Goal: Browse casually: Explore the website without a specific task or goal

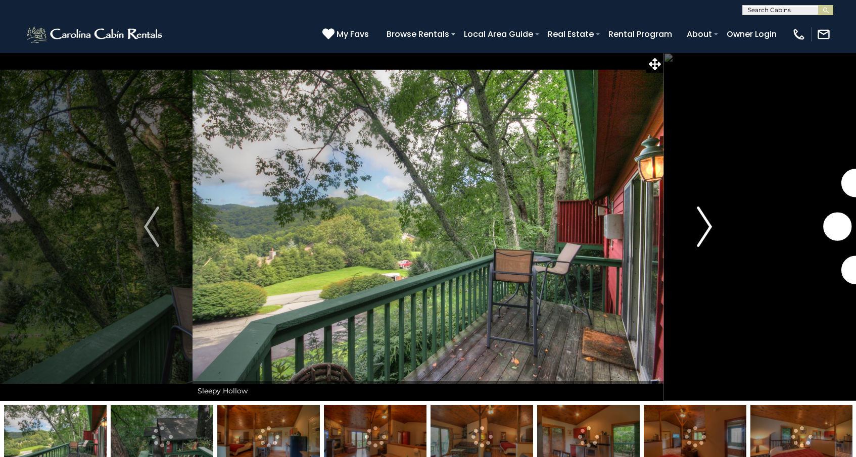
click at [705, 227] on img "Next" at bounding box center [704, 227] width 15 height 40
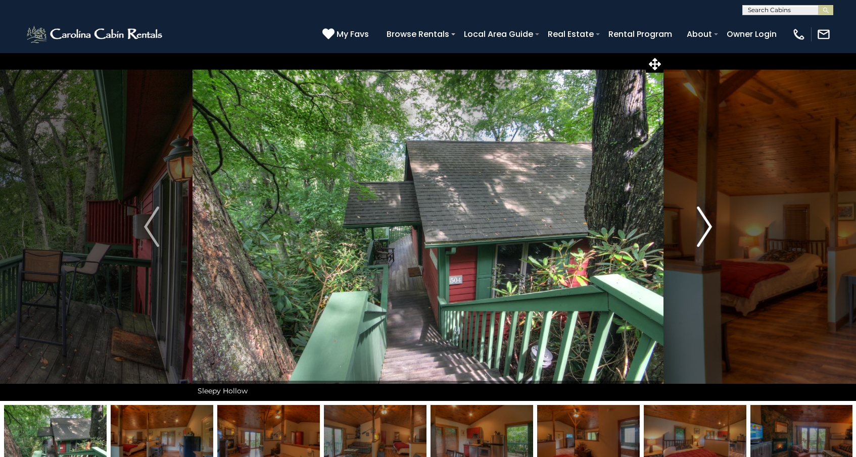
click at [705, 227] on img "Next" at bounding box center [704, 227] width 15 height 40
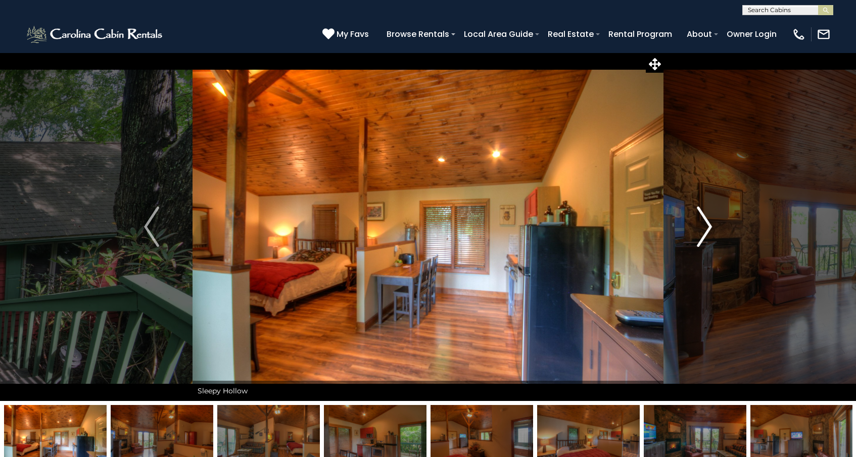
click at [705, 228] on img "Next" at bounding box center [704, 227] width 15 height 40
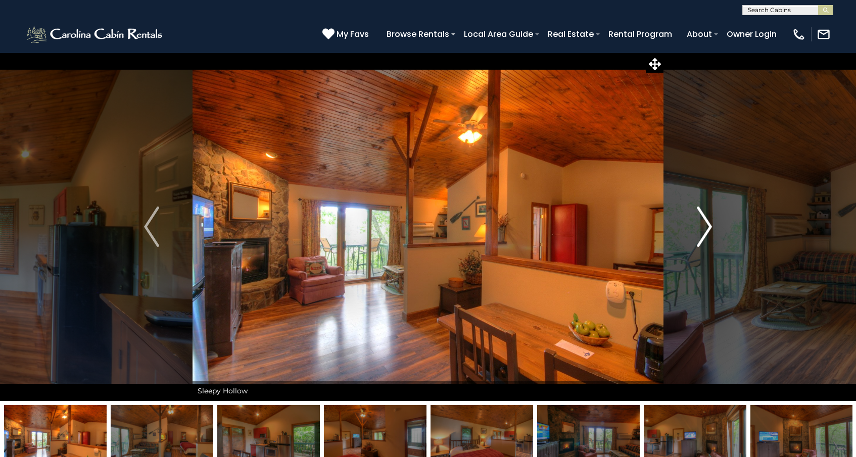
click at [705, 228] on img "Next" at bounding box center [704, 227] width 15 height 40
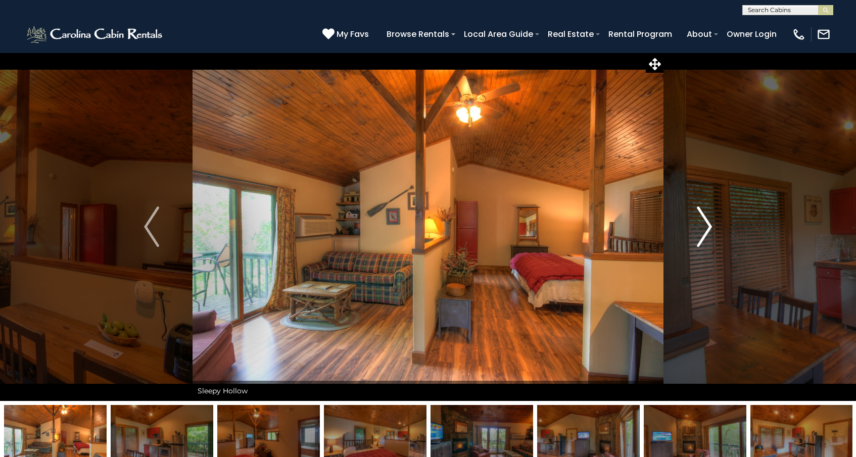
click at [705, 228] on img "Next" at bounding box center [704, 227] width 15 height 40
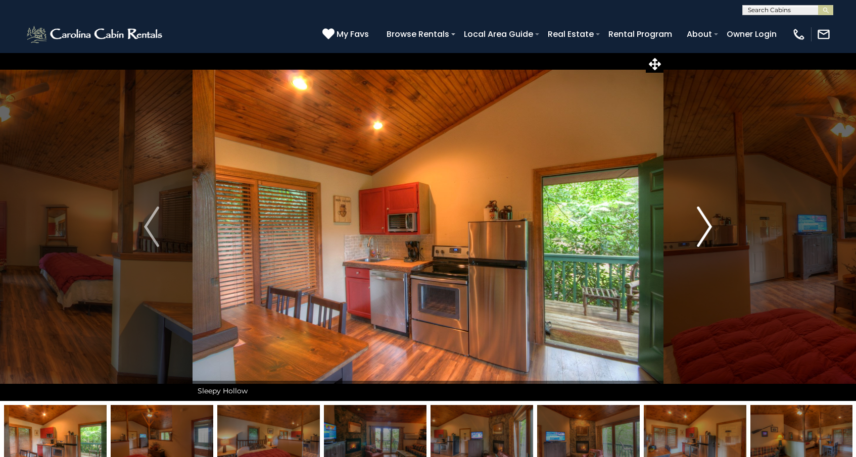
click at [705, 228] on img "Next" at bounding box center [704, 227] width 15 height 40
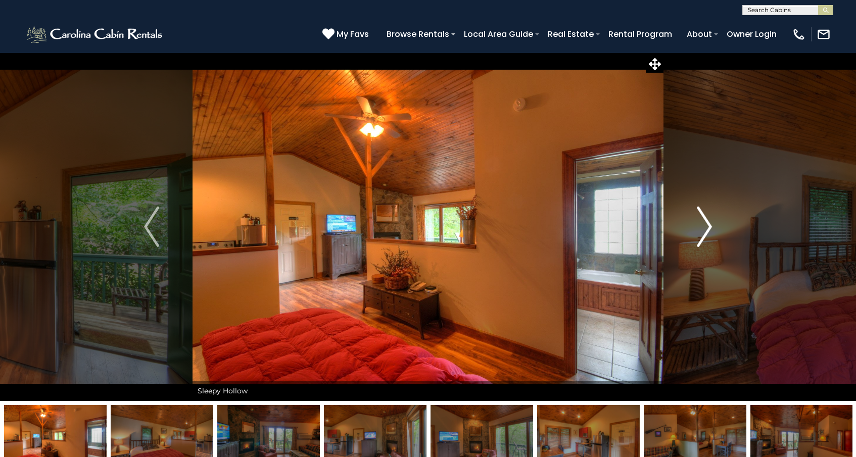
click at [705, 228] on img "Next" at bounding box center [704, 227] width 15 height 40
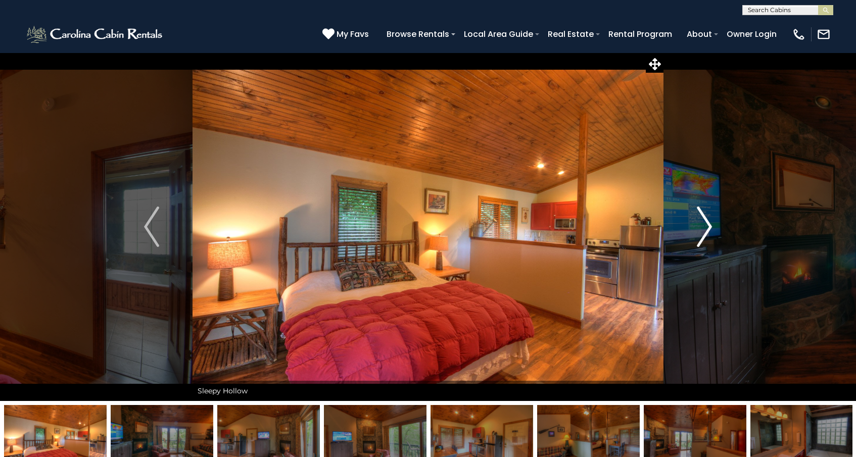
click at [705, 228] on img "Next" at bounding box center [704, 227] width 15 height 40
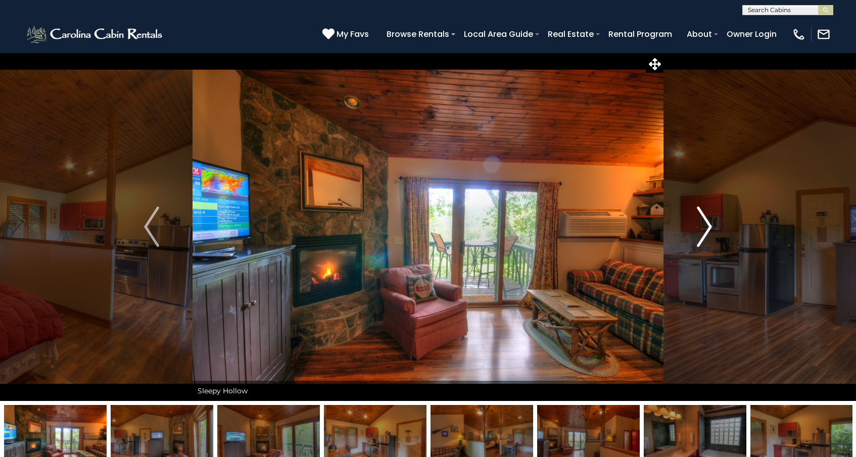
click at [705, 228] on img "Next" at bounding box center [704, 227] width 15 height 40
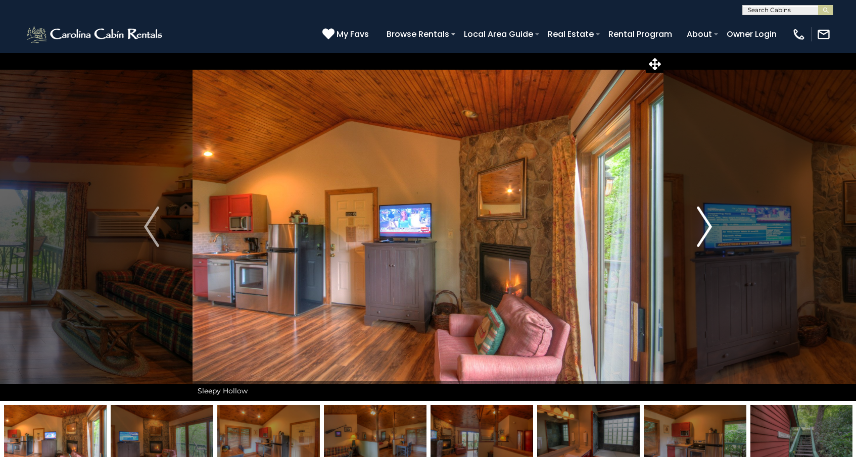
click at [705, 228] on img "Next" at bounding box center [704, 227] width 15 height 40
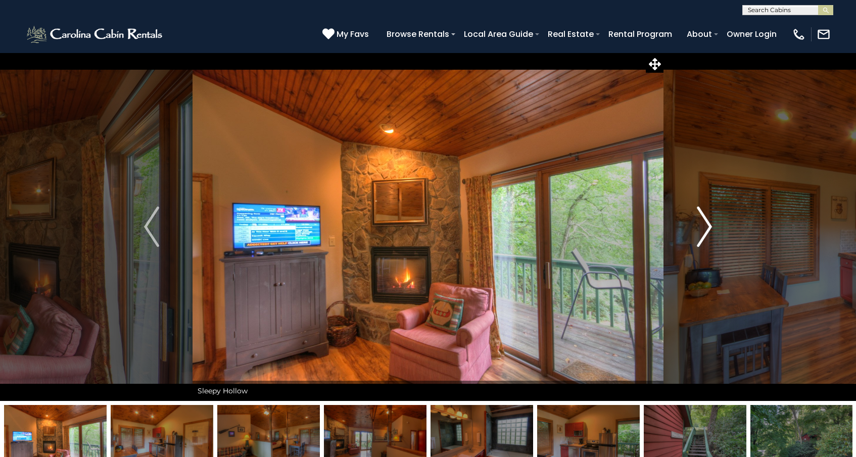
click at [705, 228] on img "Next" at bounding box center [704, 227] width 15 height 40
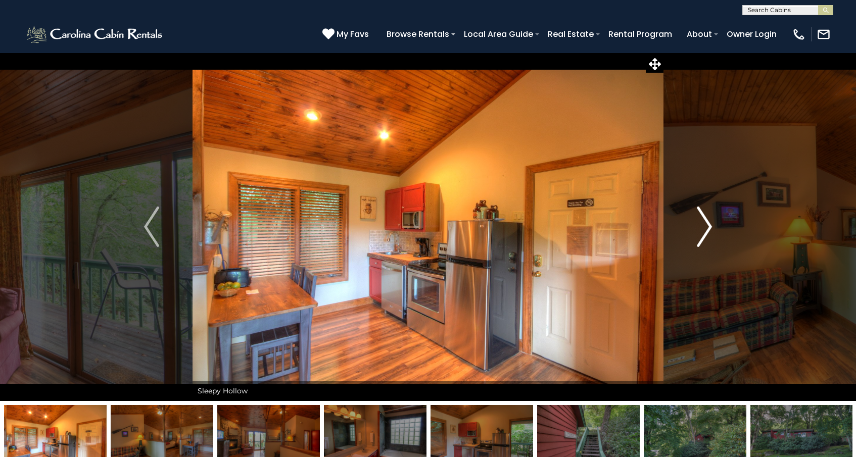
click at [705, 228] on img "Next" at bounding box center [704, 227] width 15 height 40
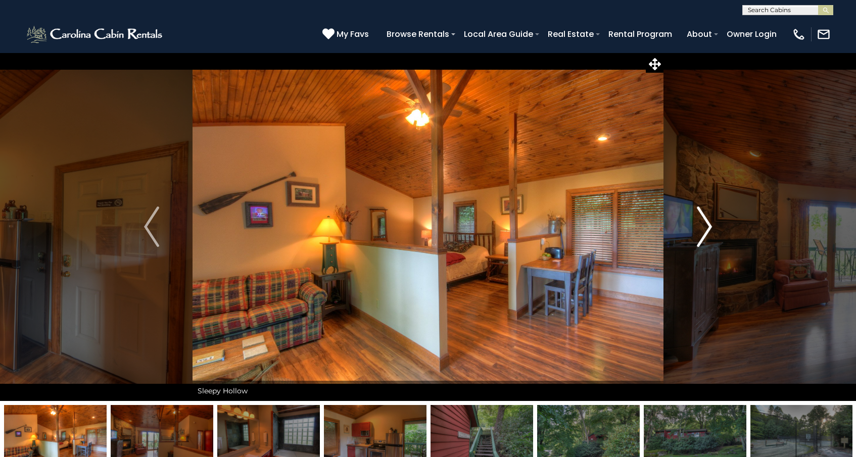
click at [705, 228] on img "Next" at bounding box center [704, 227] width 15 height 40
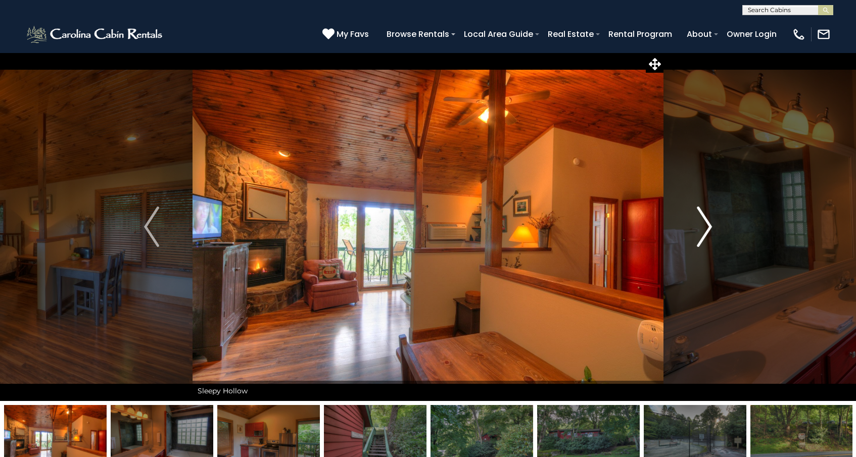
click at [705, 228] on img "Next" at bounding box center [704, 227] width 15 height 40
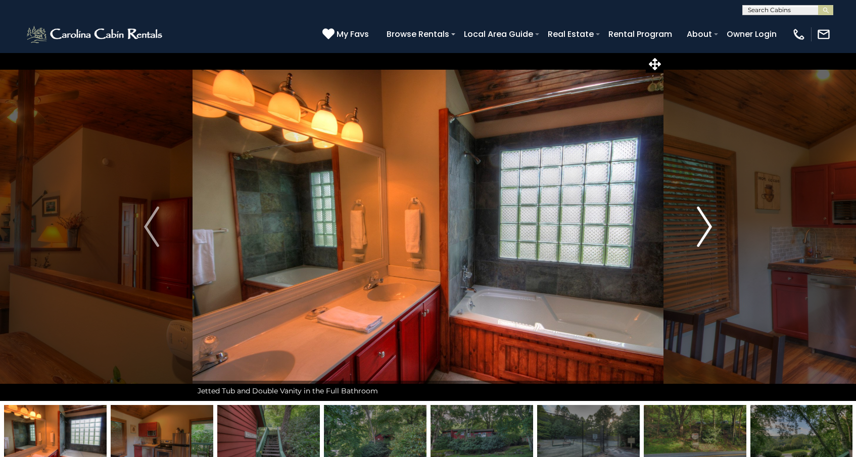
click at [705, 228] on img "Next" at bounding box center [704, 227] width 15 height 40
